Goal: Task Accomplishment & Management: Manage account settings

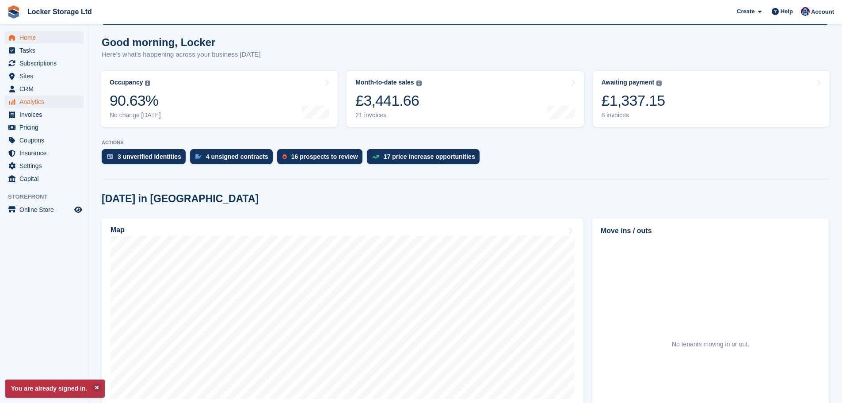
scroll to position [44, 0]
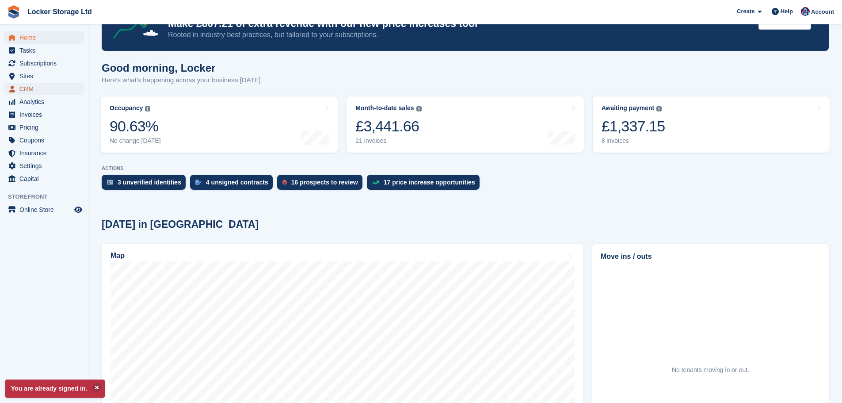
click at [23, 89] on span "CRM" at bounding box center [45, 89] width 53 height 12
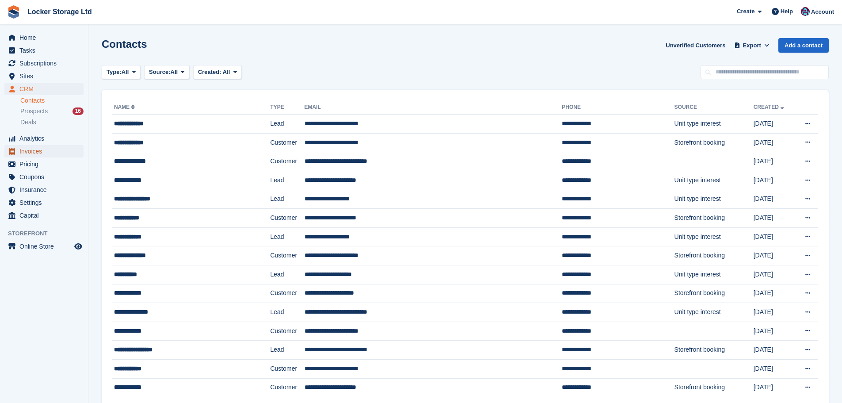
click at [32, 152] on span "Invoices" at bounding box center [45, 151] width 53 height 12
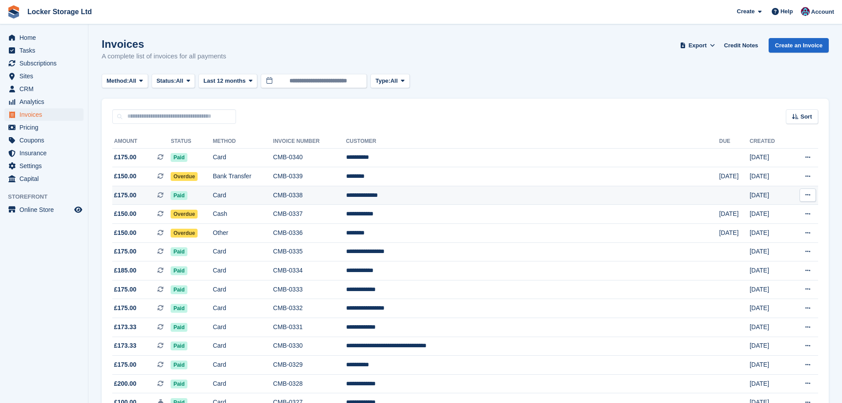
scroll to position [88, 0]
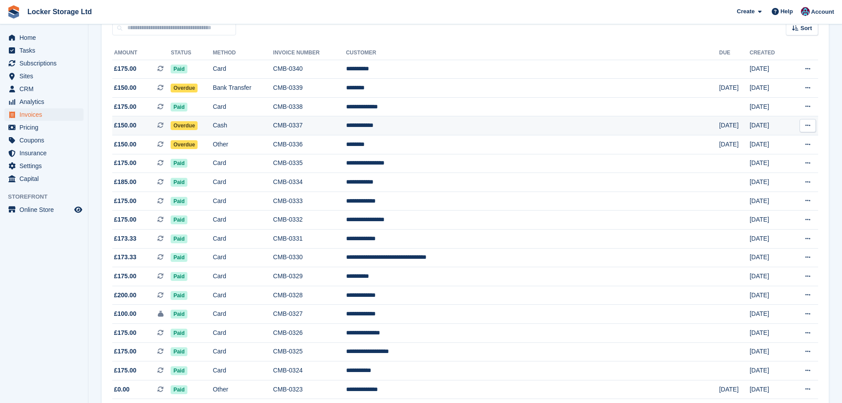
click at [346, 126] on td "CMB-0337" at bounding box center [309, 125] width 73 height 19
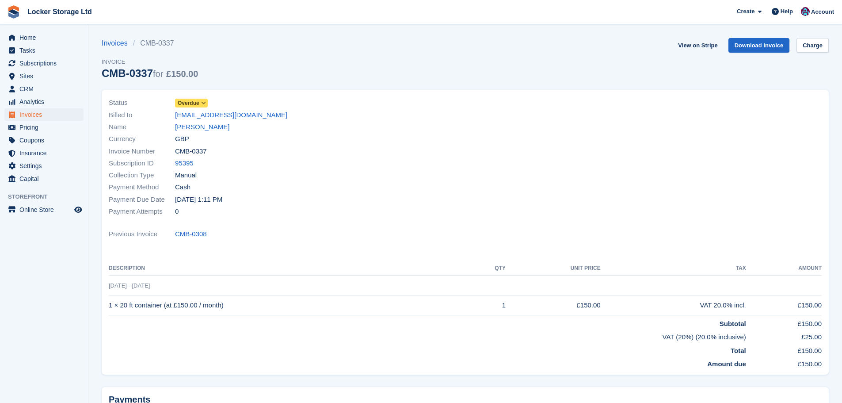
click at [192, 97] on div "Status Overdue" at bounding box center [284, 103] width 351 height 12
click at [194, 105] on span "Overdue" at bounding box center [189, 103] width 22 height 8
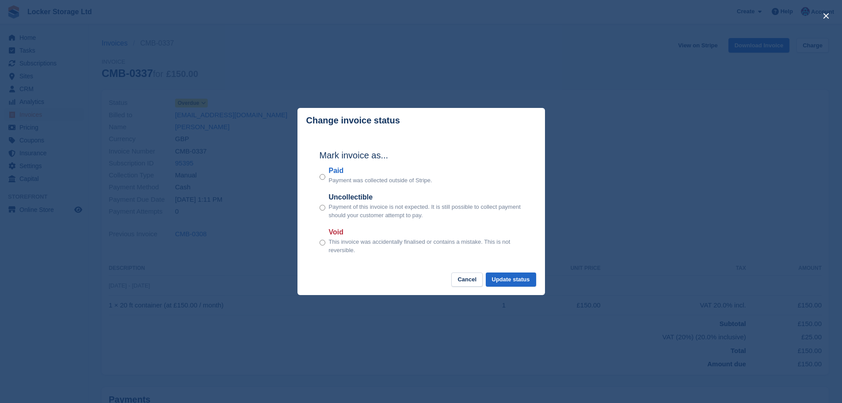
click at [522, 288] on footer "Cancel Update status" at bounding box center [421, 283] width 248 height 23
click at [526, 282] on button "Update status" at bounding box center [511, 279] width 50 height 15
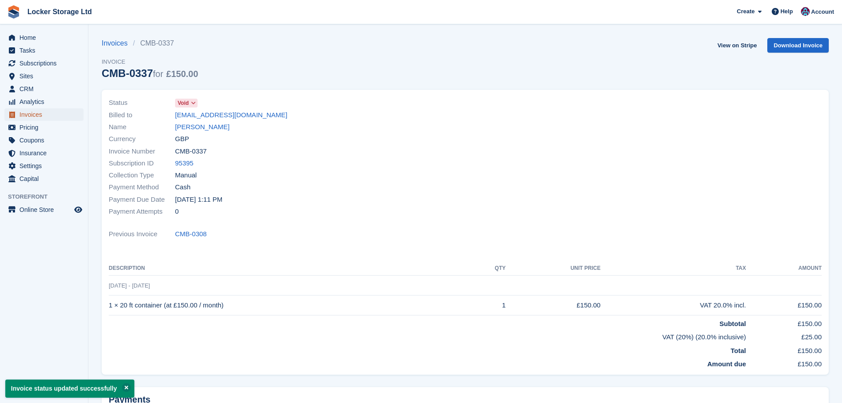
click at [36, 116] on span "Invoices" at bounding box center [45, 114] width 53 height 12
